Goal: Information Seeking & Learning: Learn about a topic

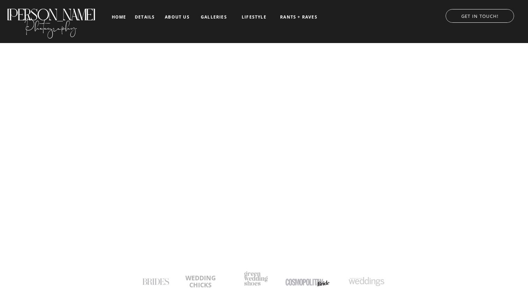
click at [307, 19] on nav "RANTS + RAVES" at bounding box center [299, 17] width 39 height 5
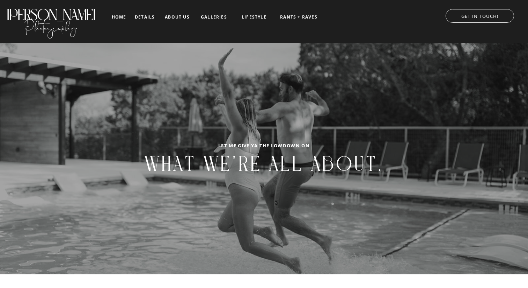
click at [142, 17] on nav "details" at bounding box center [145, 17] width 20 height 4
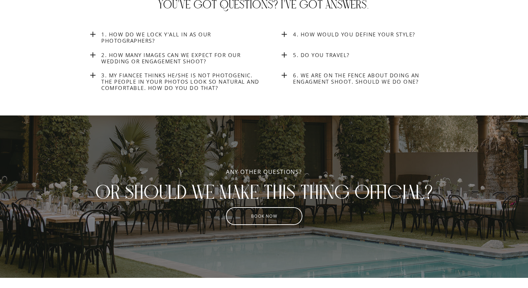
scroll to position [2684, 0]
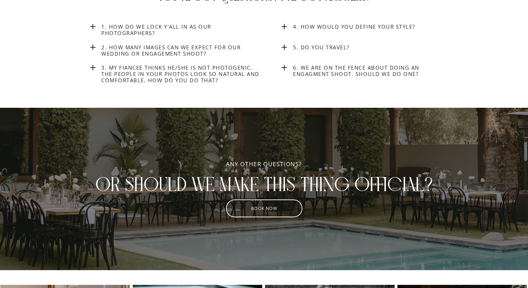
click at [143, 31] on h3 "1. How do we lock y'all in as our photographers?" at bounding box center [181, 29] width 161 height 13
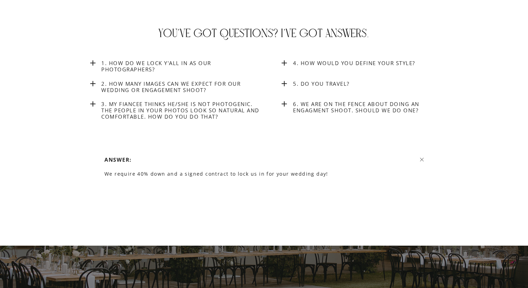
scroll to position [2643, 0]
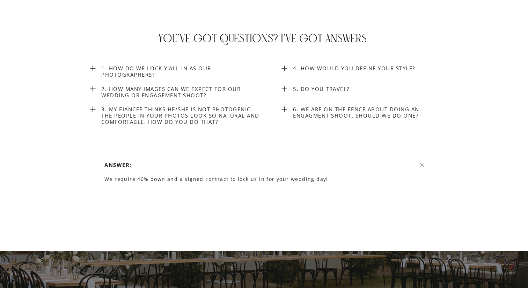
click at [321, 68] on h3 "4. How would you define your style?" at bounding box center [373, 68] width 161 height 6
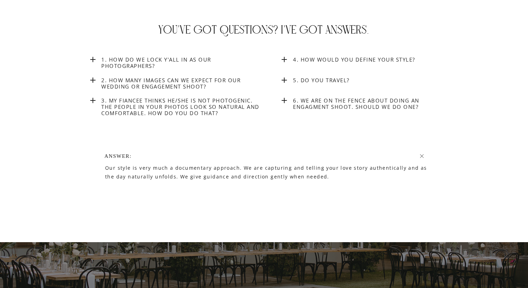
scroll to position [2645, 0]
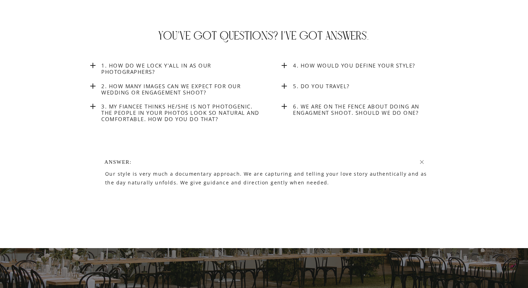
click at [302, 110] on h3 "6. We are on the fence about doing an engagment shoot. Should we do one?" at bounding box center [373, 110] width 161 height 15
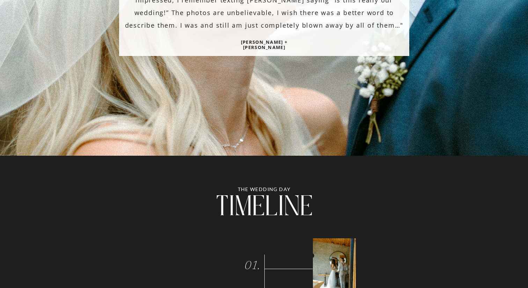
scroll to position [1198, 0]
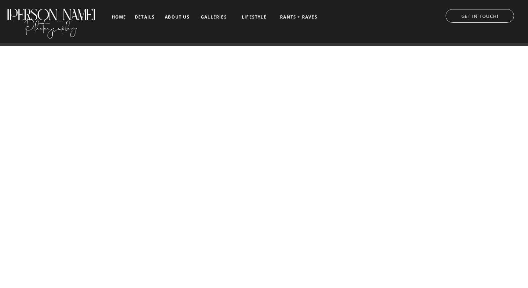
scroll to position [553, 0]
